Goal: Task Accomplishment & Management: Manage account settings

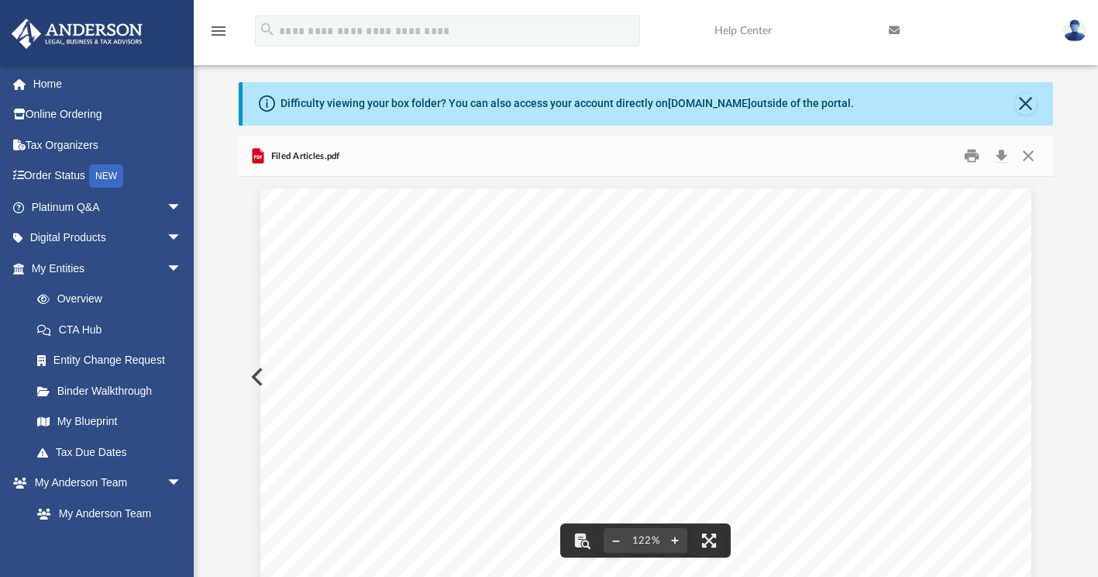
scroll to position [340, 802]
click at [1028, 158] on button "Close" at bounding box center [1029, 156] width 28 height 24
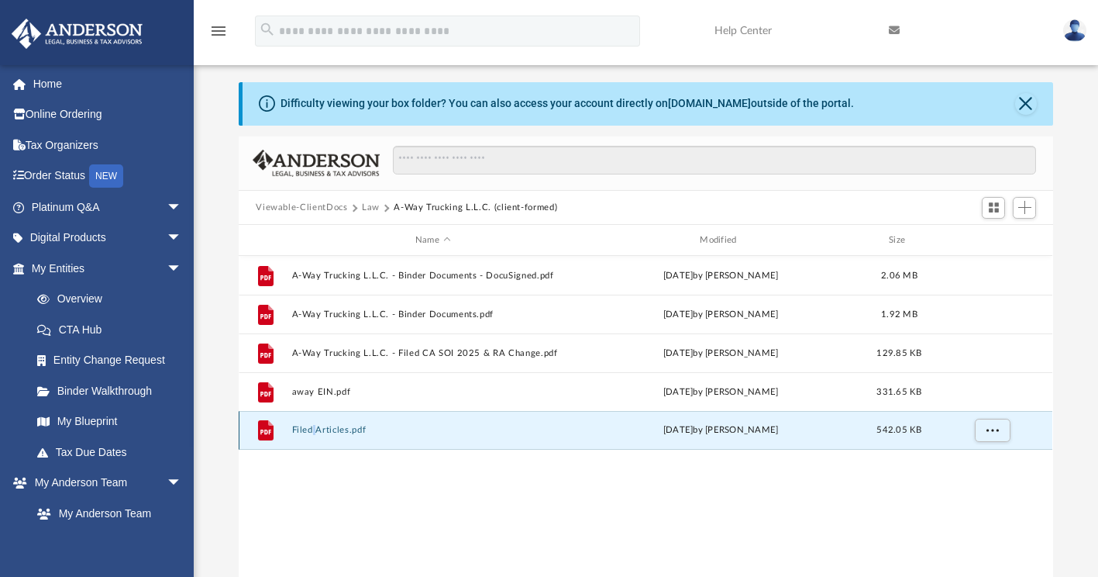
click at [380, 429] on button "Filed Articles.pdf" at bounding box center [432, 430] width 281 height 10
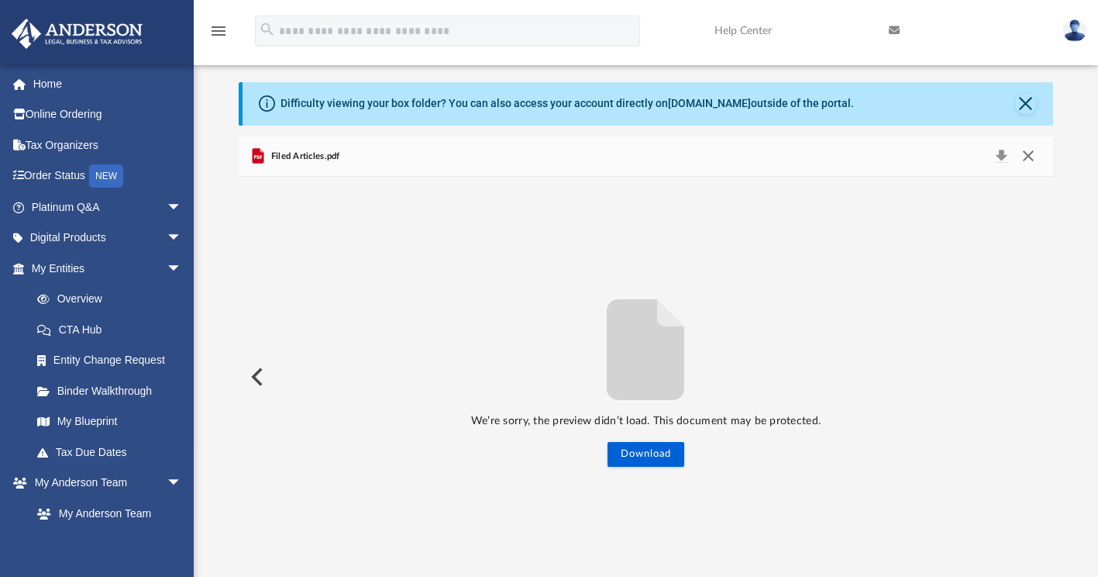
click at [1025, 158] on button "Close" at bounding box center [1029, 157] width 28 height 22
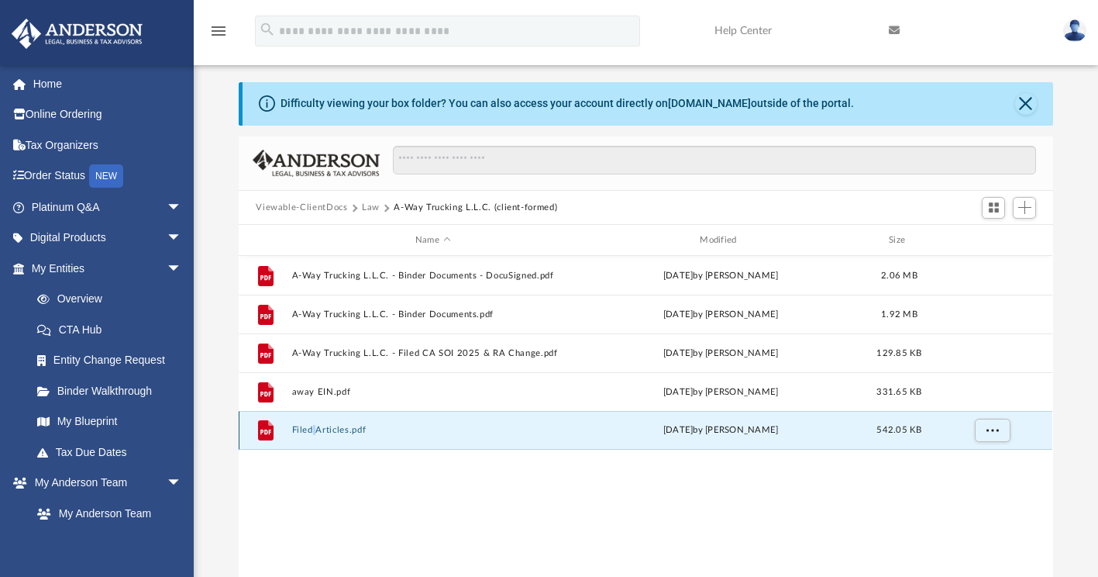
click at [336, 428] on button "Filed Articles.pdf" at bounding box center [432, 430] width 281 height 10
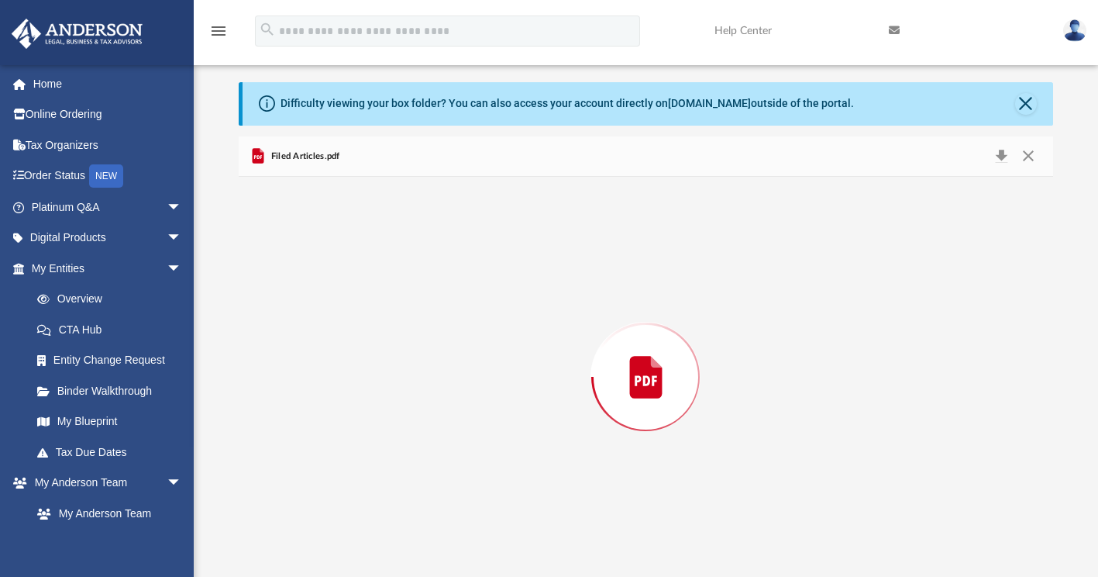
click at [336, 428] on div "Preview" at bounding box center [646, 377] width 814 height 400
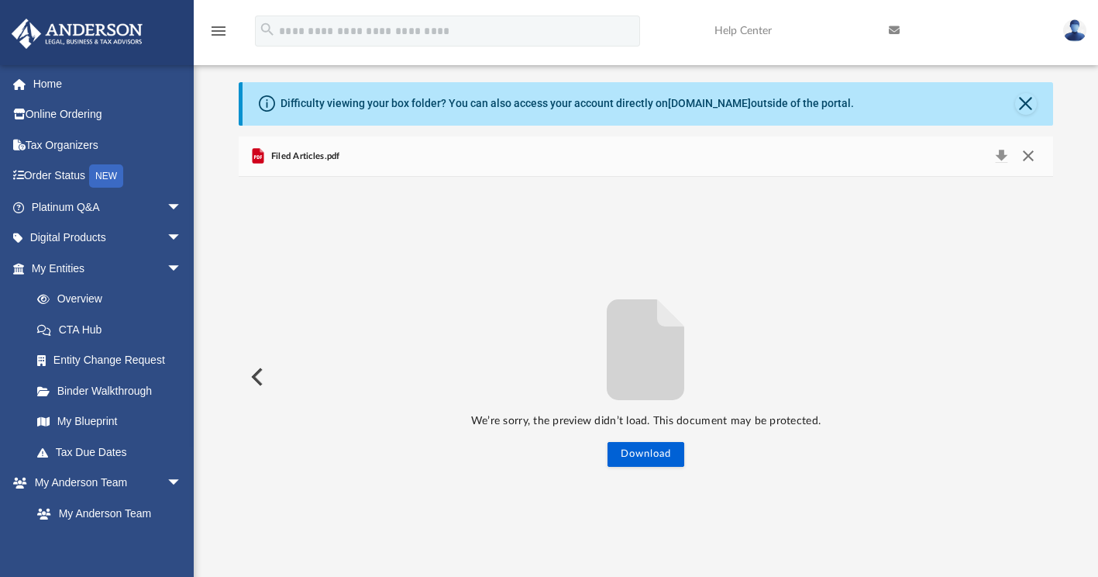
click at [1028, 154] on button "Close" at bounding box center [1029, 157] width 28 height 22
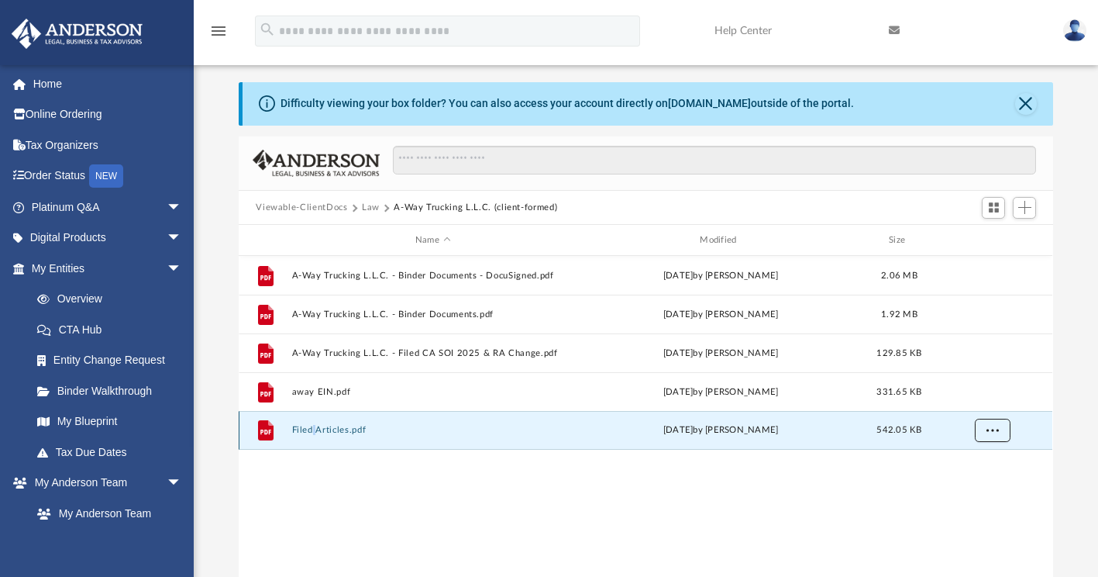
click at [984, 433] on button "More options" at bounding box center [993, 430] width 36 height 23
click at [973, 460] on li "Preview" at bounding box center [978, 461] width 45 height 16
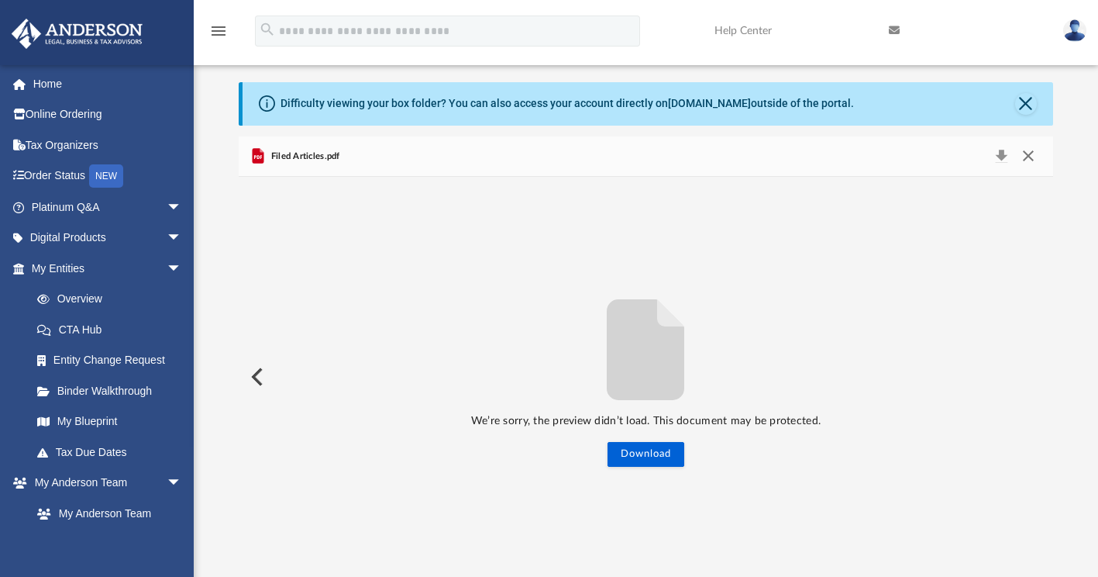
click at [1026, 159] on button "Close" at bounding box center [1029, 157] width 28 height 22
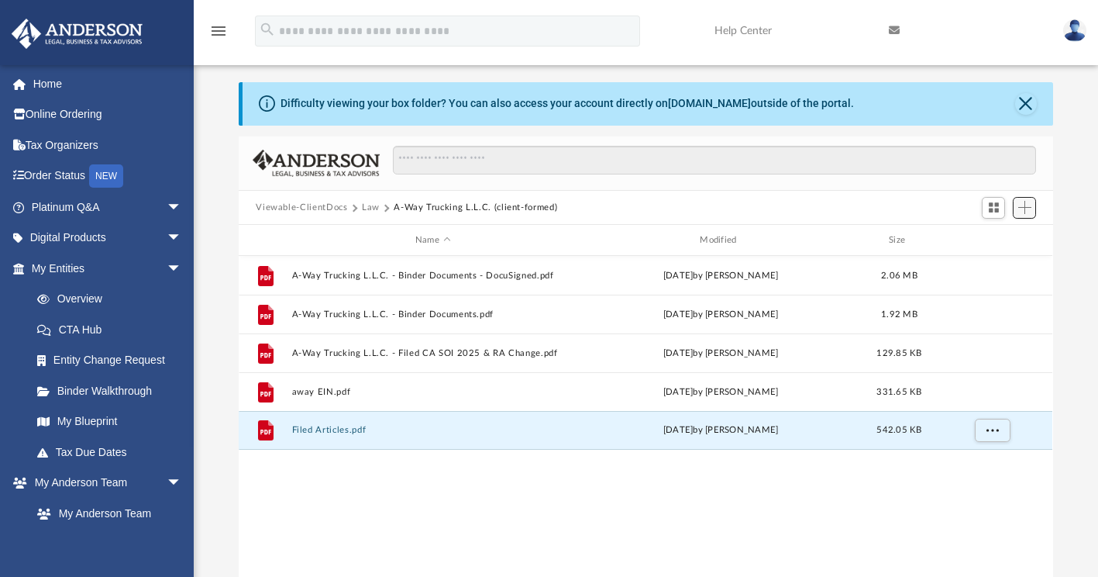
click at [1024, 204] on span "Add" at bounding box center [1024, 207] width 13 height 13
click at [1001, 236] on li "Upload" at bounding box center [1003, 237] width 50 height 16
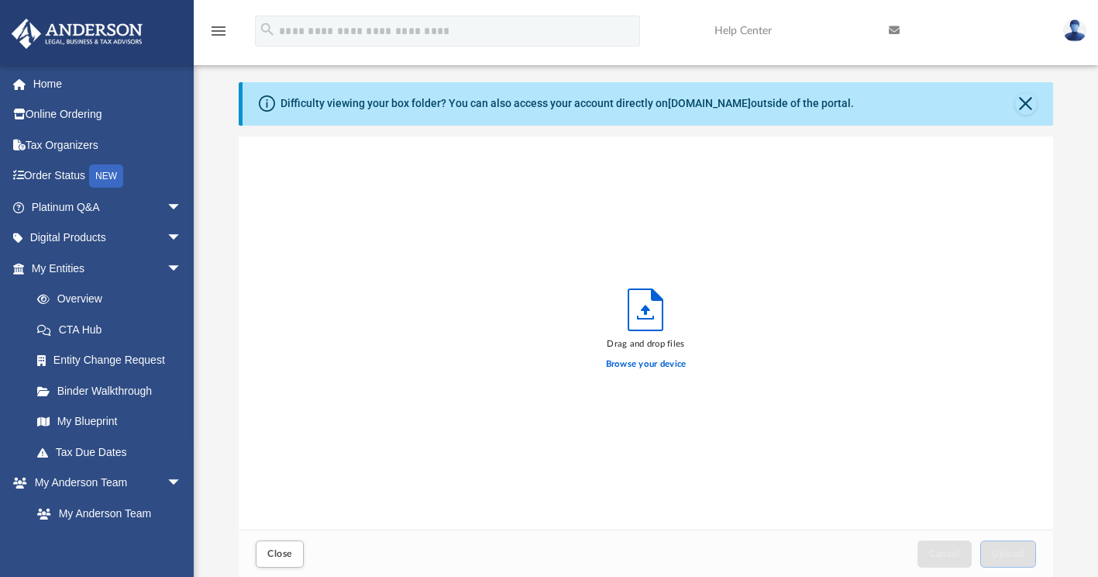
scroll to position [381, 802]
click at [657, 367] on label "Browse your device" at bounding box center [646, 364] width 81 height 14
click at [0, 0] on input "Browse your device" at bounding box center [0, 0] width 0 height 0
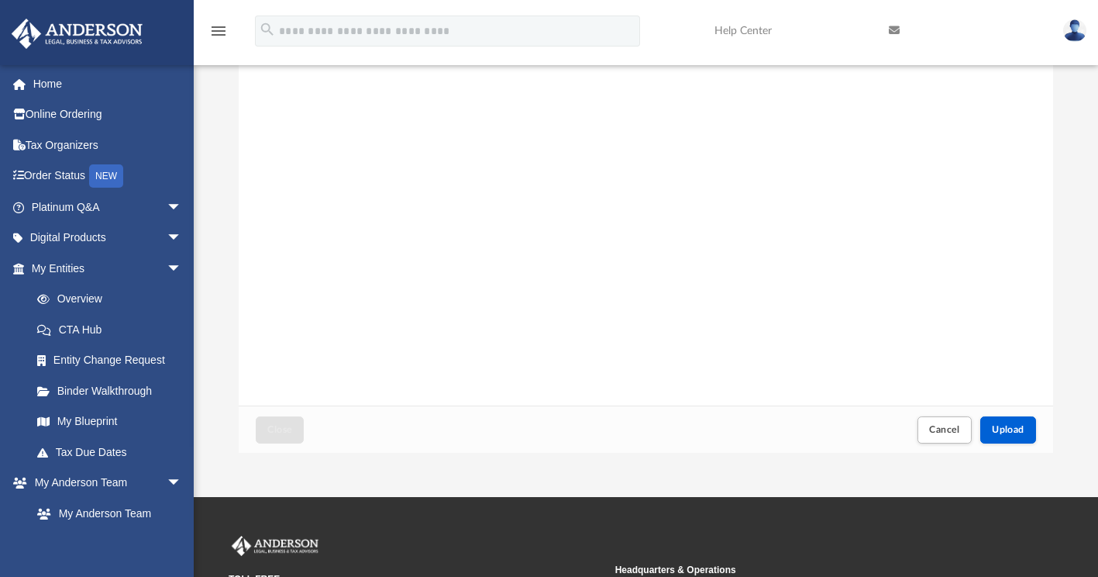
scroll to position [135, 0]
click at [1003, 425] on span "Upload" at bounding box center [1008, 429] width 33 height 9
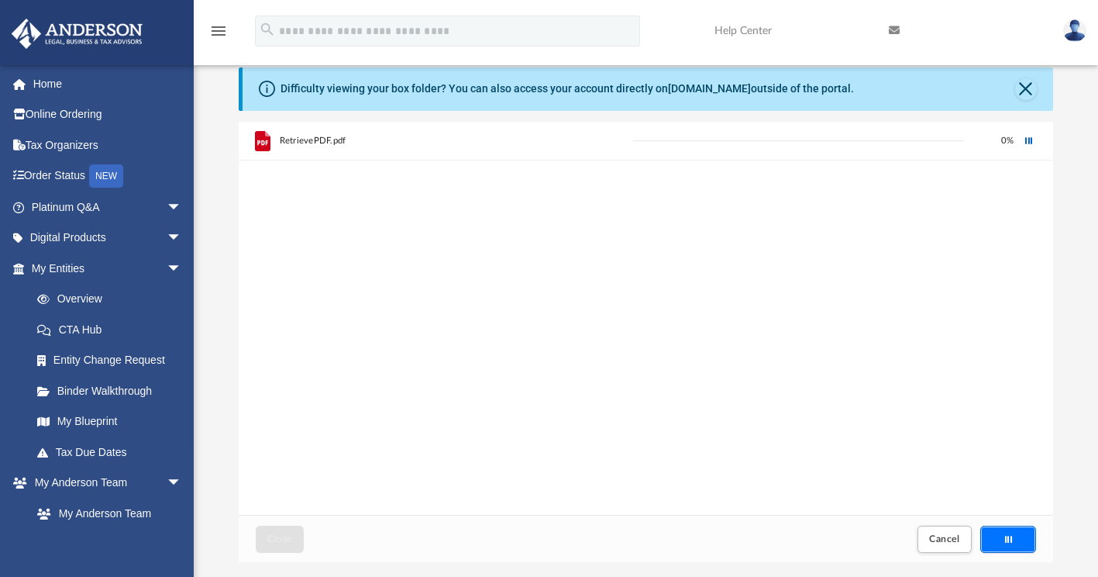
scroll to position [0, 0]
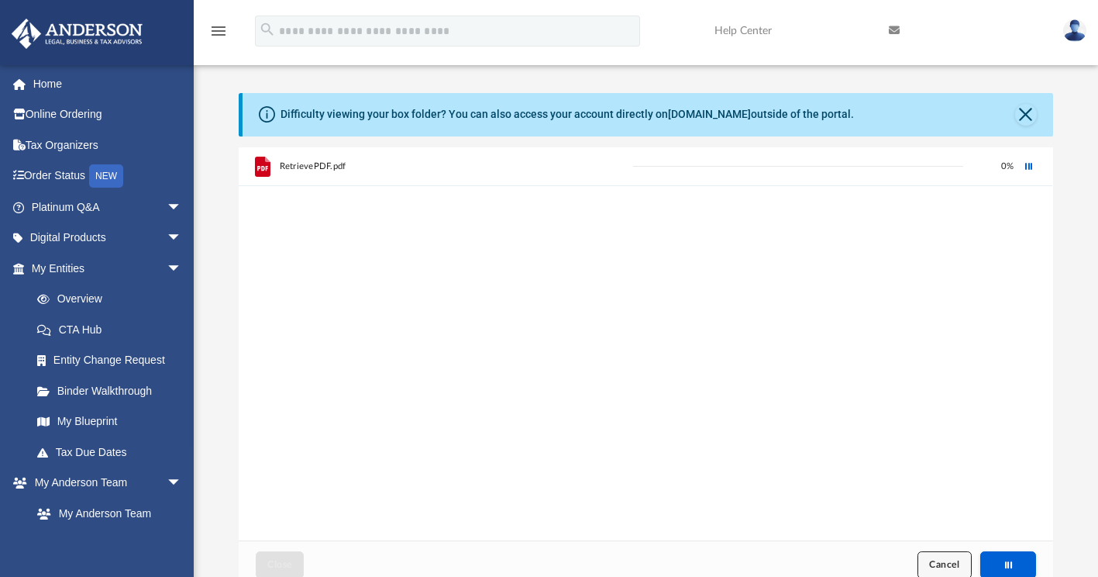
click at [943, 567] on span "Cancel" at bounding box center [944, 564] width 31 height 9
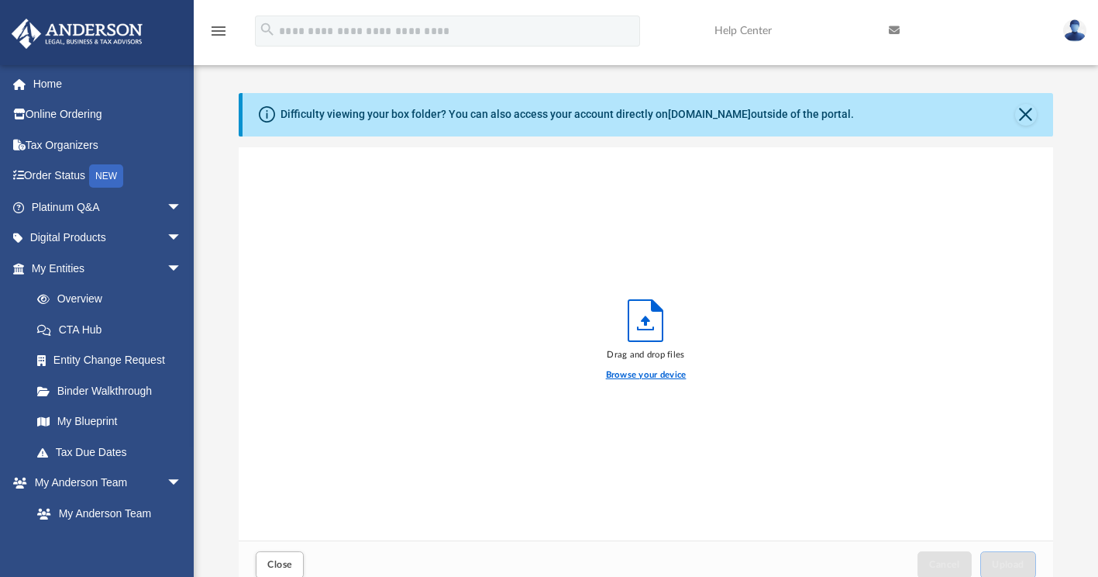
click at [656, 371] on label "Browse your device" at bounding box center [646, 375] width 81 height 14
click at [0, 0] on input "Browse your device" at bounding box center [0, 0] width 0 height 0
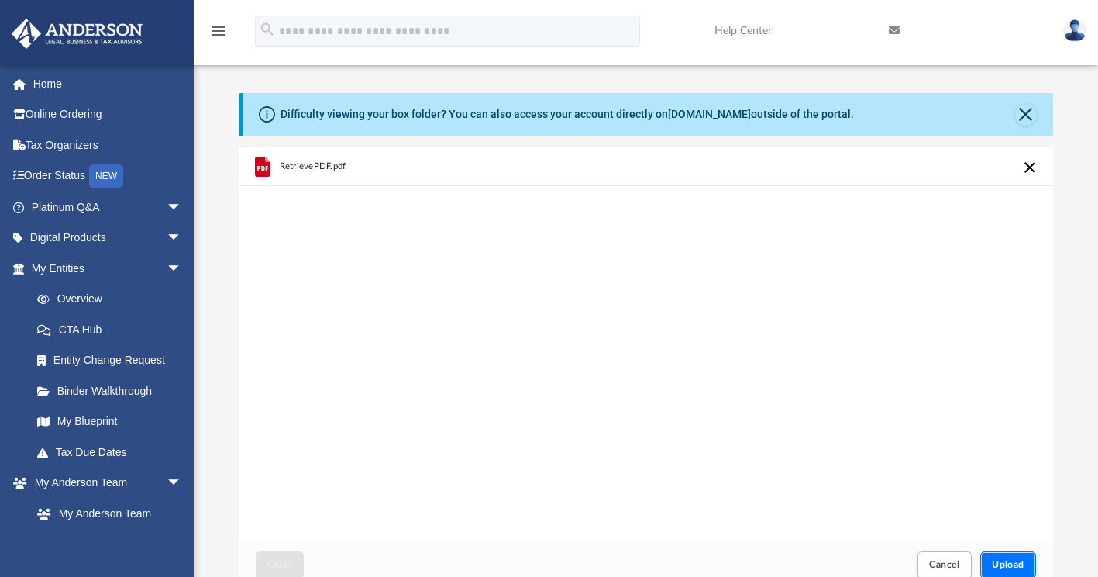
click at [1018, 563] on span "Upload" at bounding box center [1008, 564] width 33 height 9
click at [1032, 108] on button "Close" at bounding box center [1026, 115] width 22 height 22
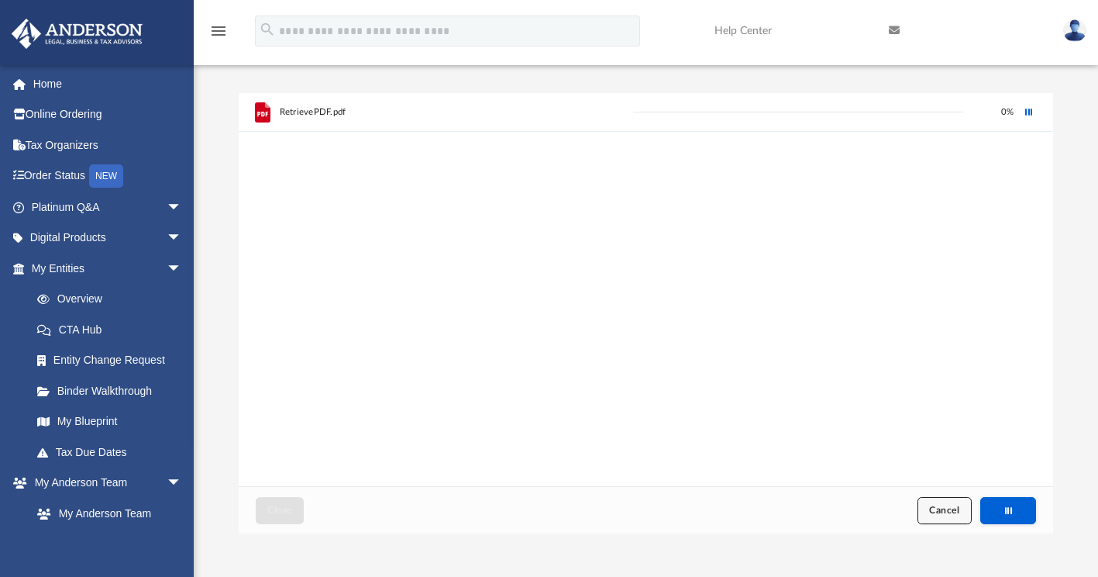
click at [939, 513] on span "Cancel" at bounding box center [944, 509] width 31 height 9
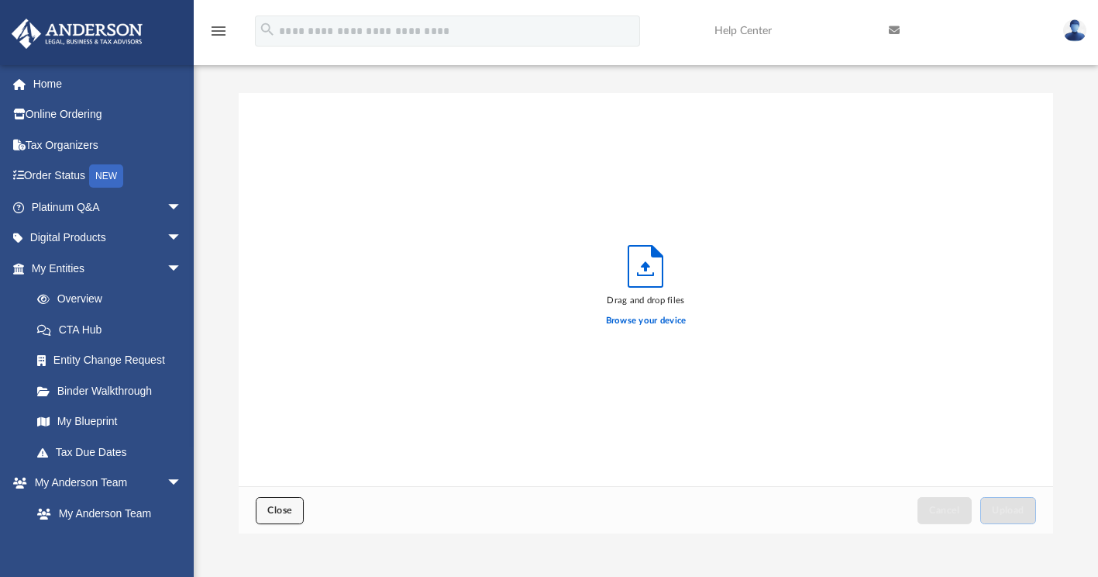
click at [284, 497] on button "Close" at bounding box center [280, 510] width 48 height 27
click at [281, 516] on button "Close" at bounding box center [280, 510] width 48 height 27
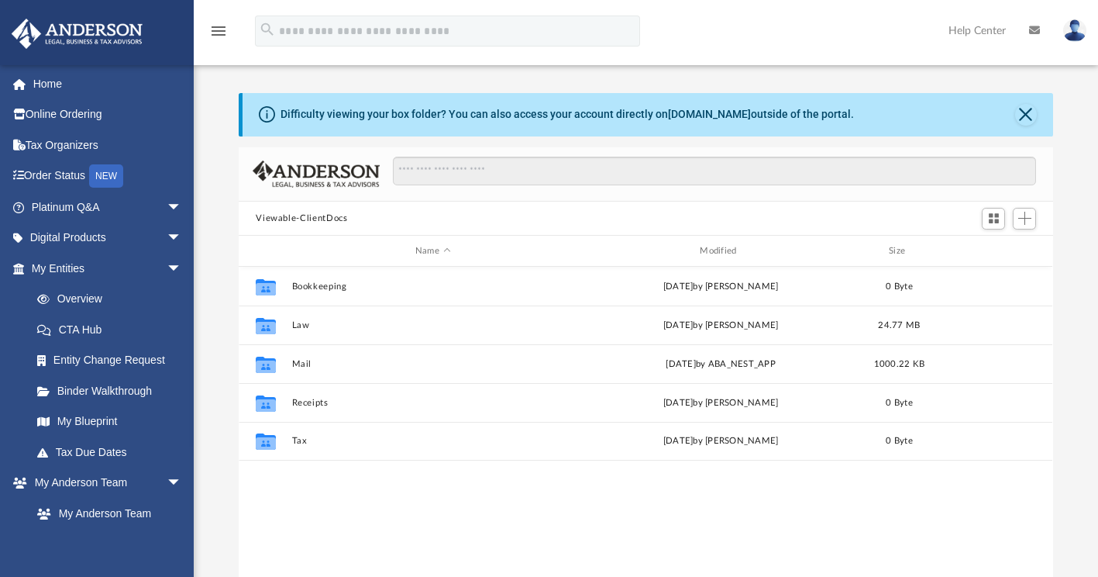
scroll to position [340, 802]
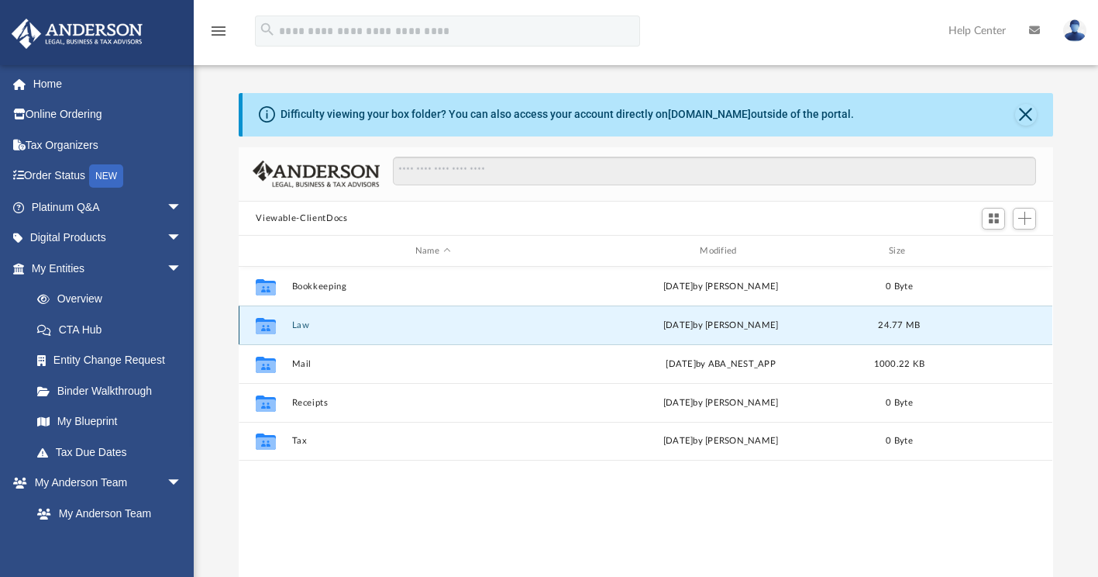
click at [309, 329] on button "Law" at bounding box center [432, 325] width 281 height 10
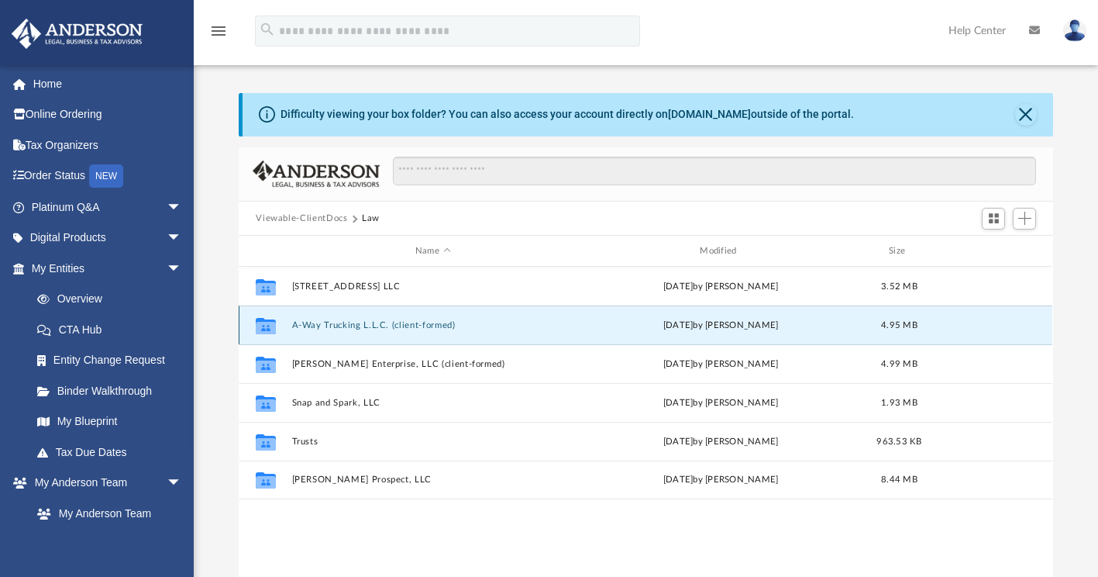
click at [375, 325] on button "A-Way Trucking L.L.C. (client-formed)" at bounding box center [432, 325] width 281 height 10
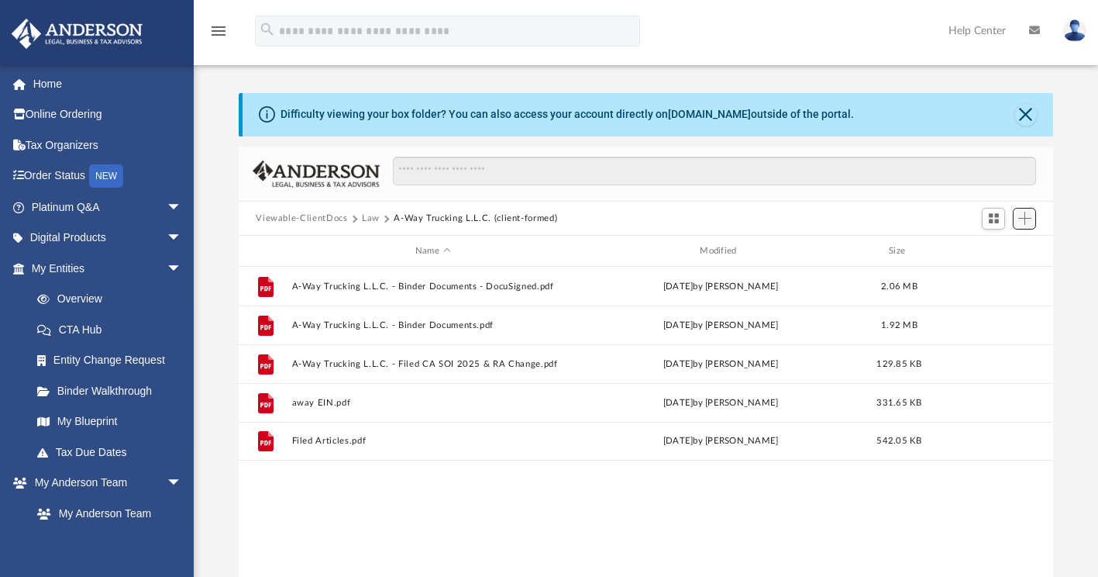
click at [1025, 213] on span "Add" at bounding box center [1024, 218] width 13 height 13
click at [997, 248] on li "Upload" at bounding box center [1003, 249] width 50 height 16
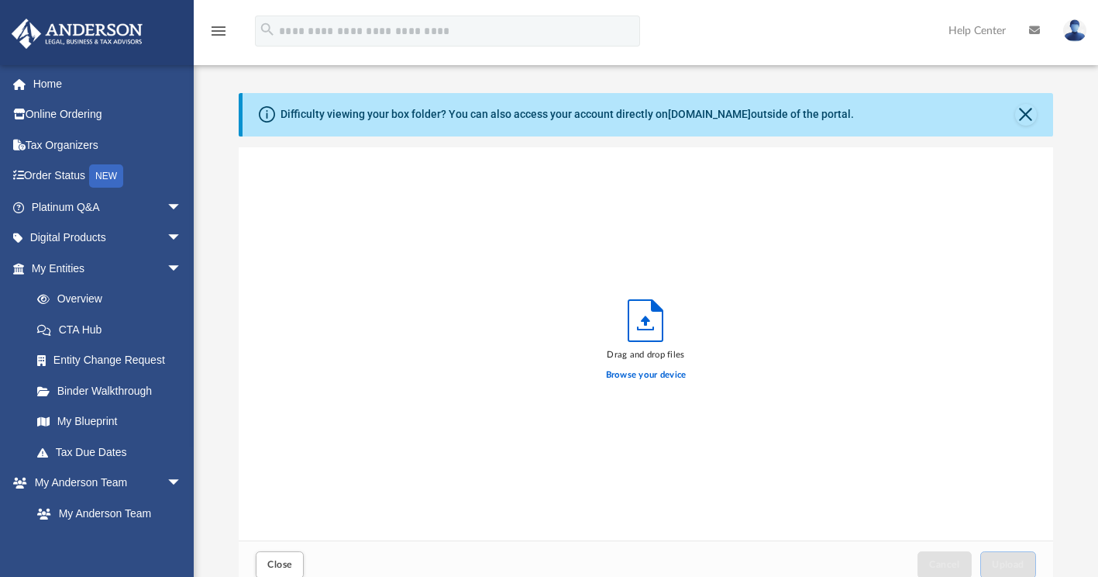
scroll to position [381, 802]
click at [653, 376] on label "Browse your device" at bounding box center [646, 375] width 81 height 14
click at [0, 0] on input "Browse your device" at bounding box center [0, 0] width 0 height 0
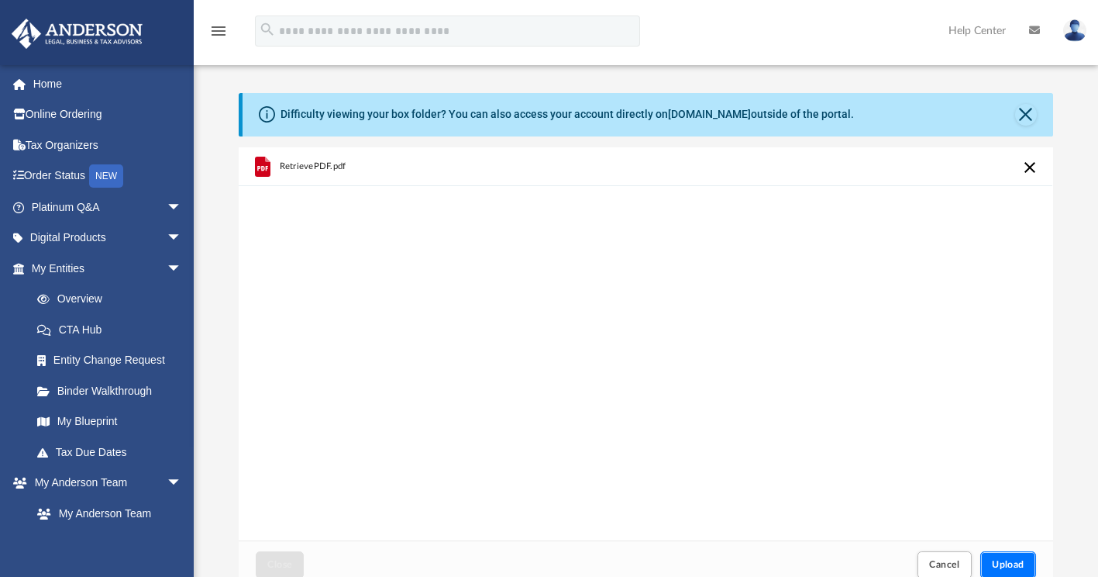
click at [1003, 564] on span "Upload" at bounding box center [1008, 564] width 33 height 9
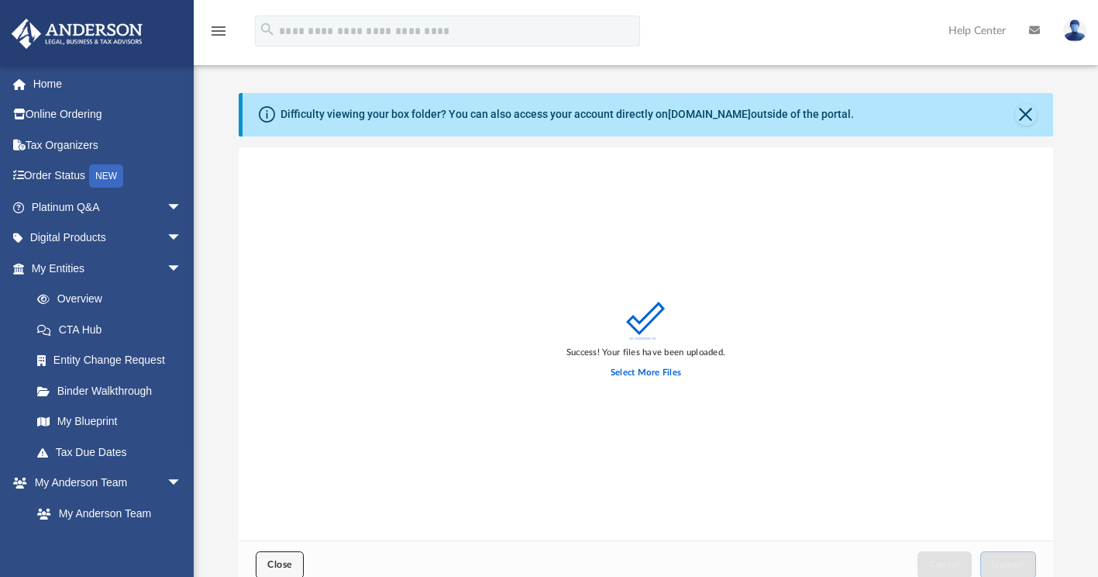
click at [288, 566] on span "Close" at bounding box center [279, 564] width 25 height 9
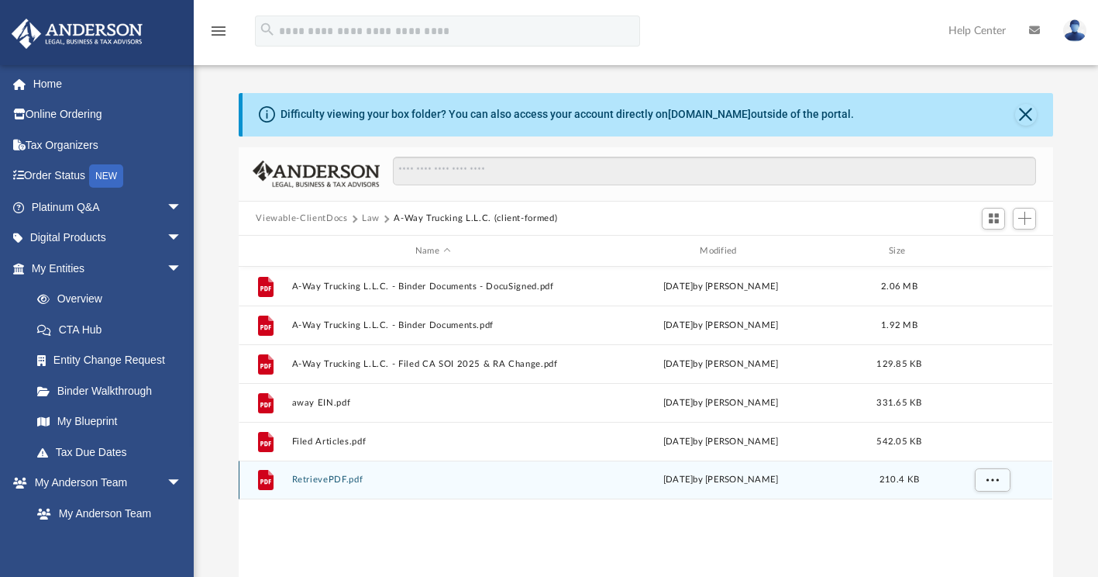
click at [339, 485] on div "File RetrievePDF.pdf today by Francisca Nwokedi 210.4 KB" at bounding box center [646, 479] width 814 height 39
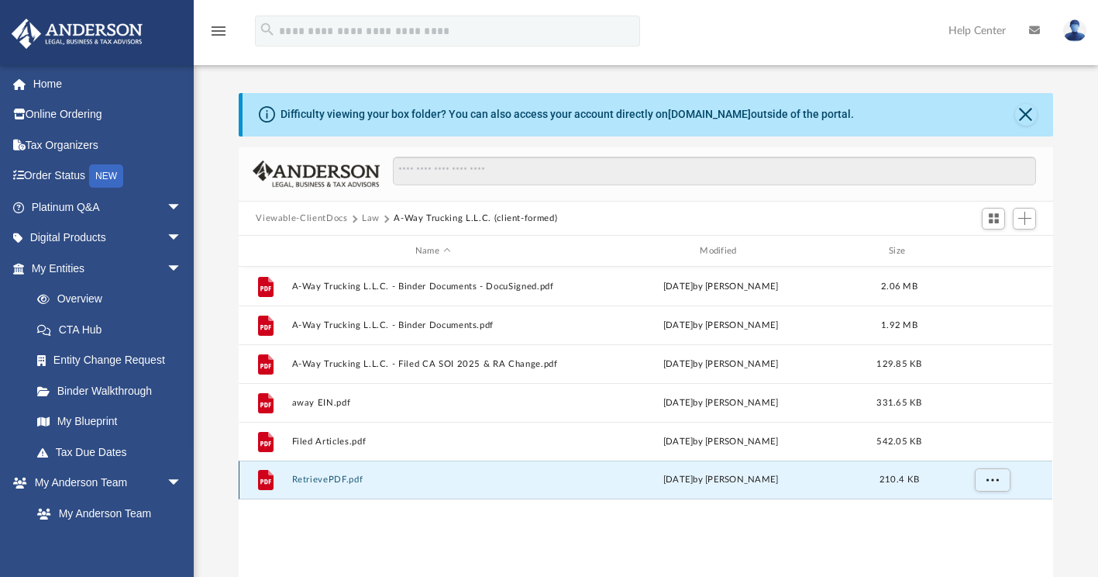
click at [339, 485] on div "File RetrievePDF.pdf today by Francisca Nwokedi 210.4 KB" at bounding box center [646, 479] width 814 height 39
drag, startPoint x: 339, startPoint y: 485, endPoint x: 313, endPoint y: 472, distance: 29.5
click at [313, 472] on div "File RetrievePDF.pdf today by Francisca Nwokedi 210.4 KB" at bounding box center [646, 479] width 814 height 39
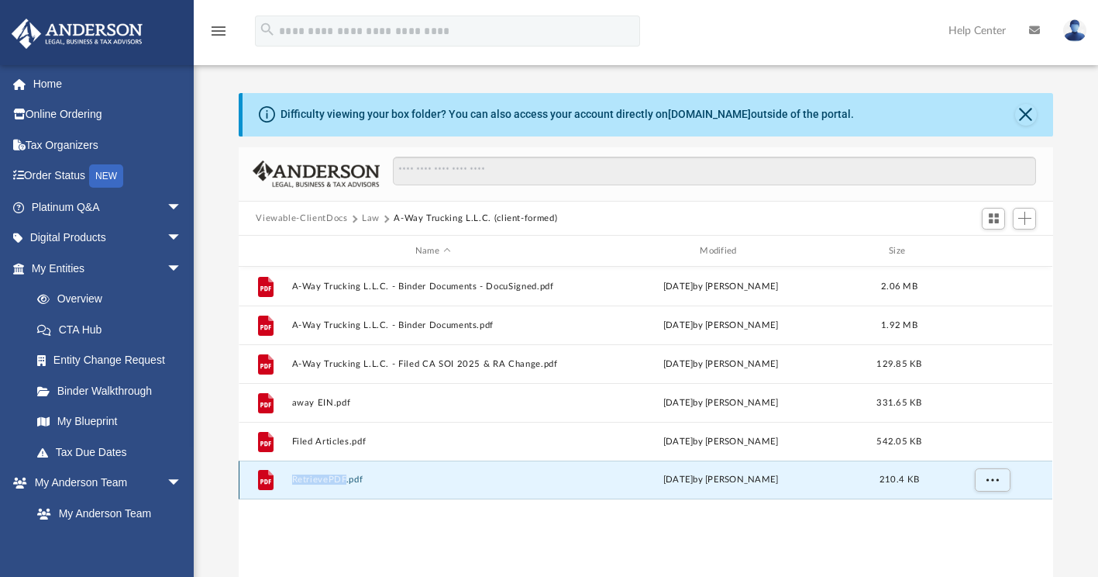
drag, startPoint x: 313, startPoint y: 472, endPoint x: 330, endPoint y: 477, distance: 17.9
click at [330, 477] on button "RetrievePDF.pdf" at bounding box center [432, 480] width 281 height 10
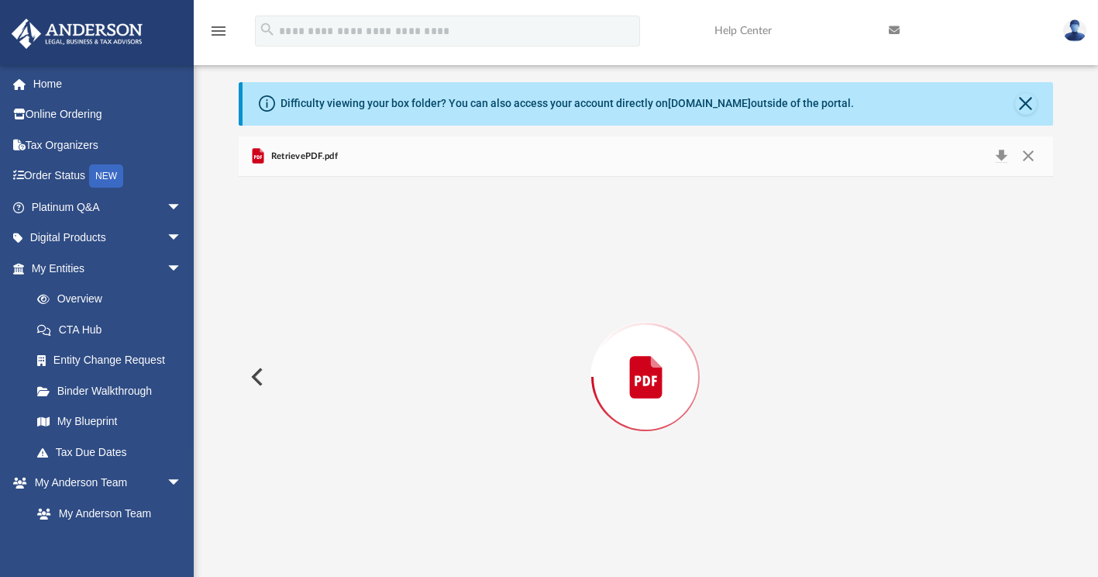
click at [330, 477] on div "Preview" at bounding box center [646, 377] width 814 height 400
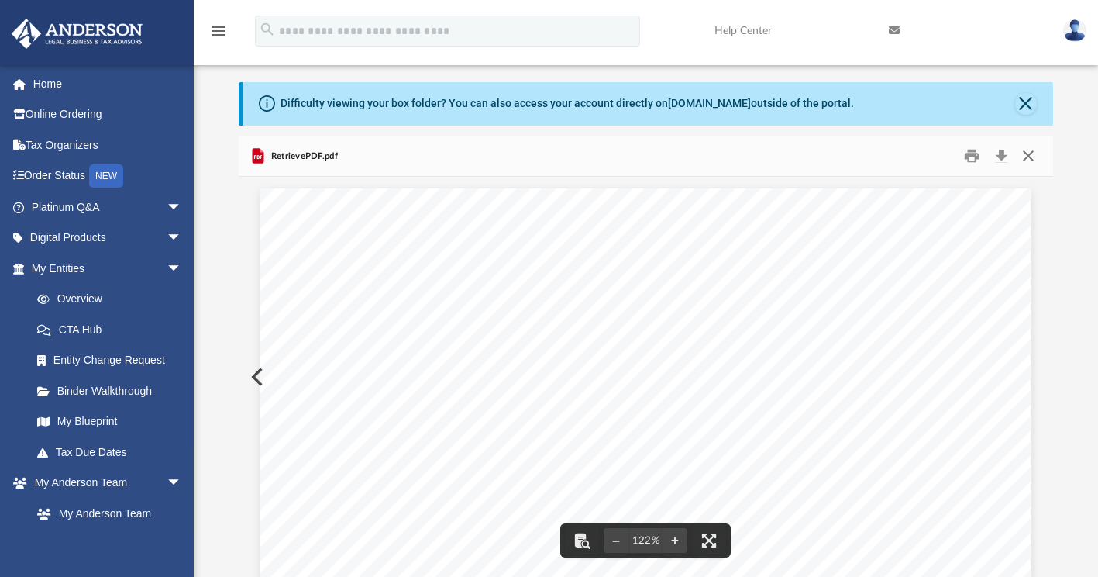
click at [1028, 157] on button "Close" at bounding box center [1029, 156] width 28 height 24
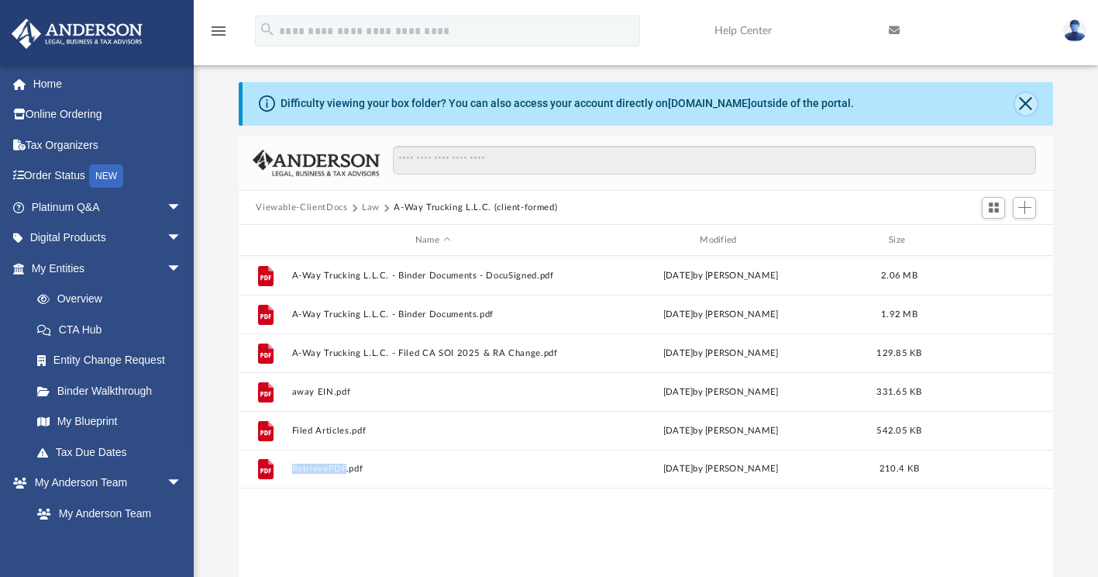
click at [1027, 99] on button "Close" at bounding box center [1026, 104] width 22 height 22
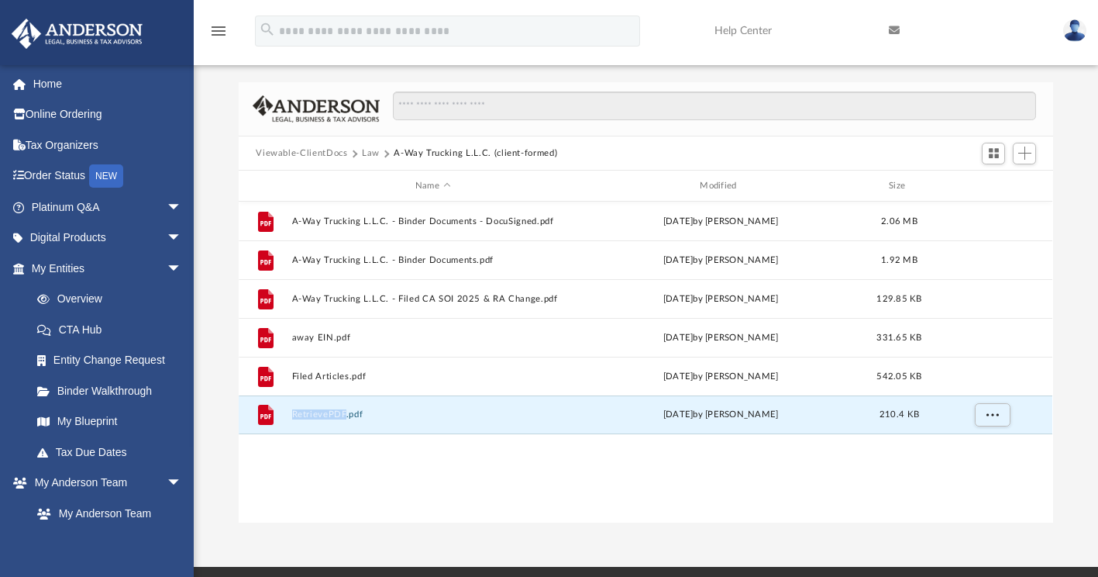
click at [310, 151] on button "Viewable-ClientDocs" at bounding box center [301, 153] width 91 height 14
